Goal: Find specific page/section: Find specific page/section

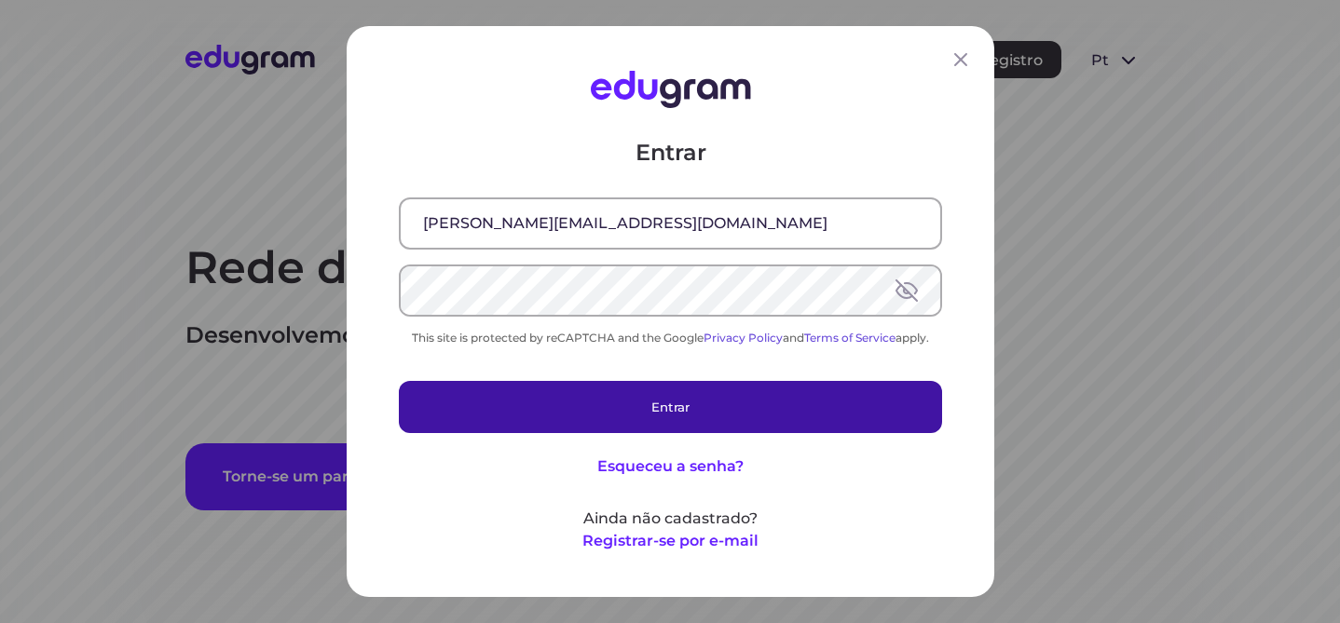
click at [700, 403] on button "Entrar" at bounding box center [670, 407] width 543 height 52
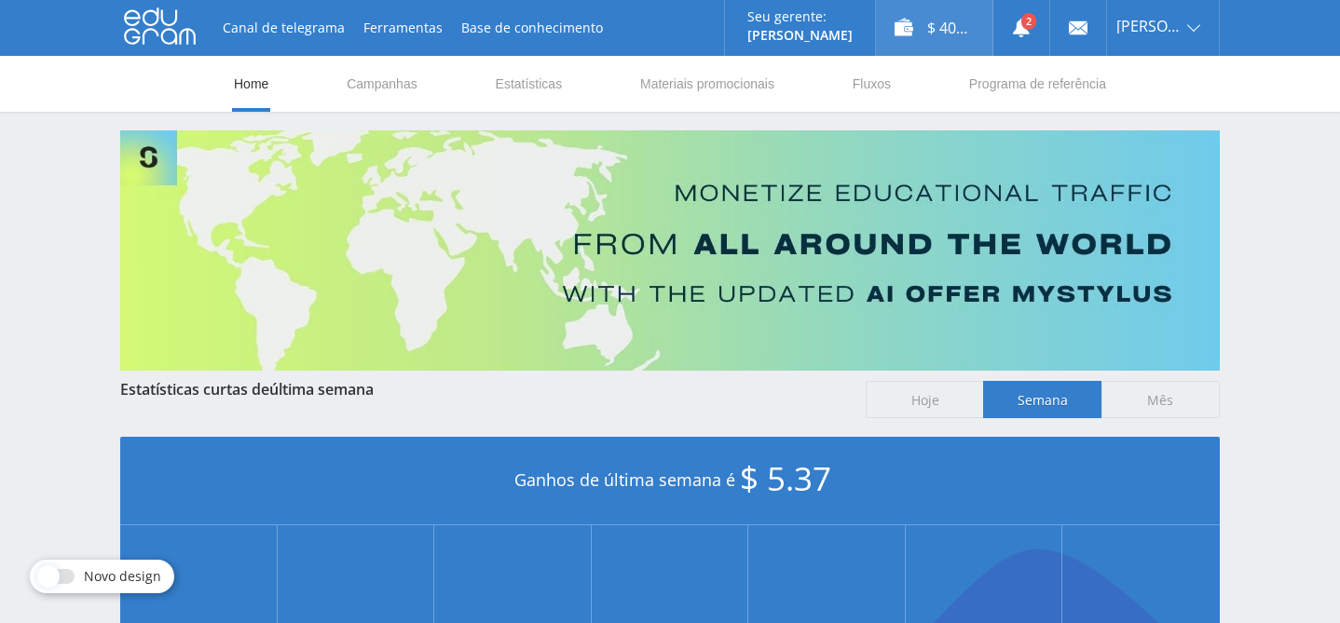
click at [953, 34] on div "$ 40.37" at bounding box center [934, 28] width 116 height 56
